Goal: Find specific page/section: Find specific page/section

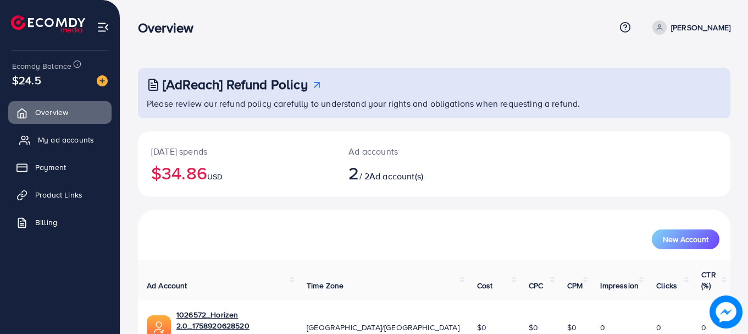
click at [59, 145] on span "My ad accounts" at bounding box center [66, 139] width 56 height 11
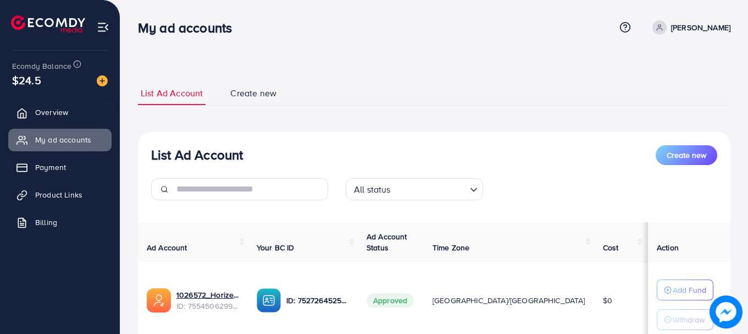
click at [51, 98] on ul "Overview My ad accounts Payment Product Links Billing" at bounding box center [60, 171] width 120 height 148
click at [55, 104] on link "Overview" at bounding box center [59, 112] width 103 height 22
